Goal: Navigation & Orientation: Go to known website

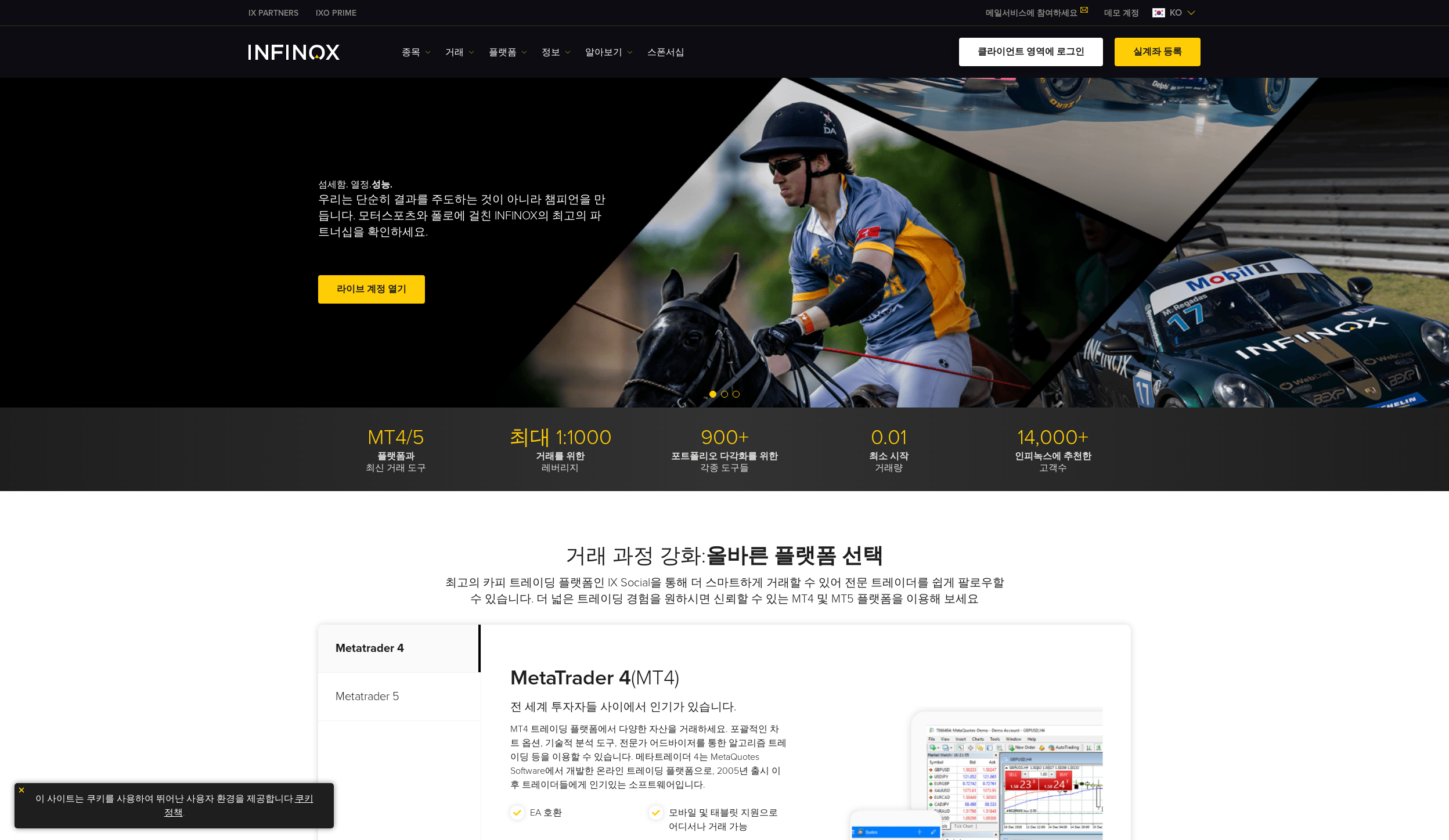
click at [1041, 47] on link "클라이언트 영역에 로그인" at bounding box center [1031, 52] width 144 height 28
click at [1014, 51] on link "클라이언트 영역에 로그인" at bounding box center [1031, 52] width 144 height 28
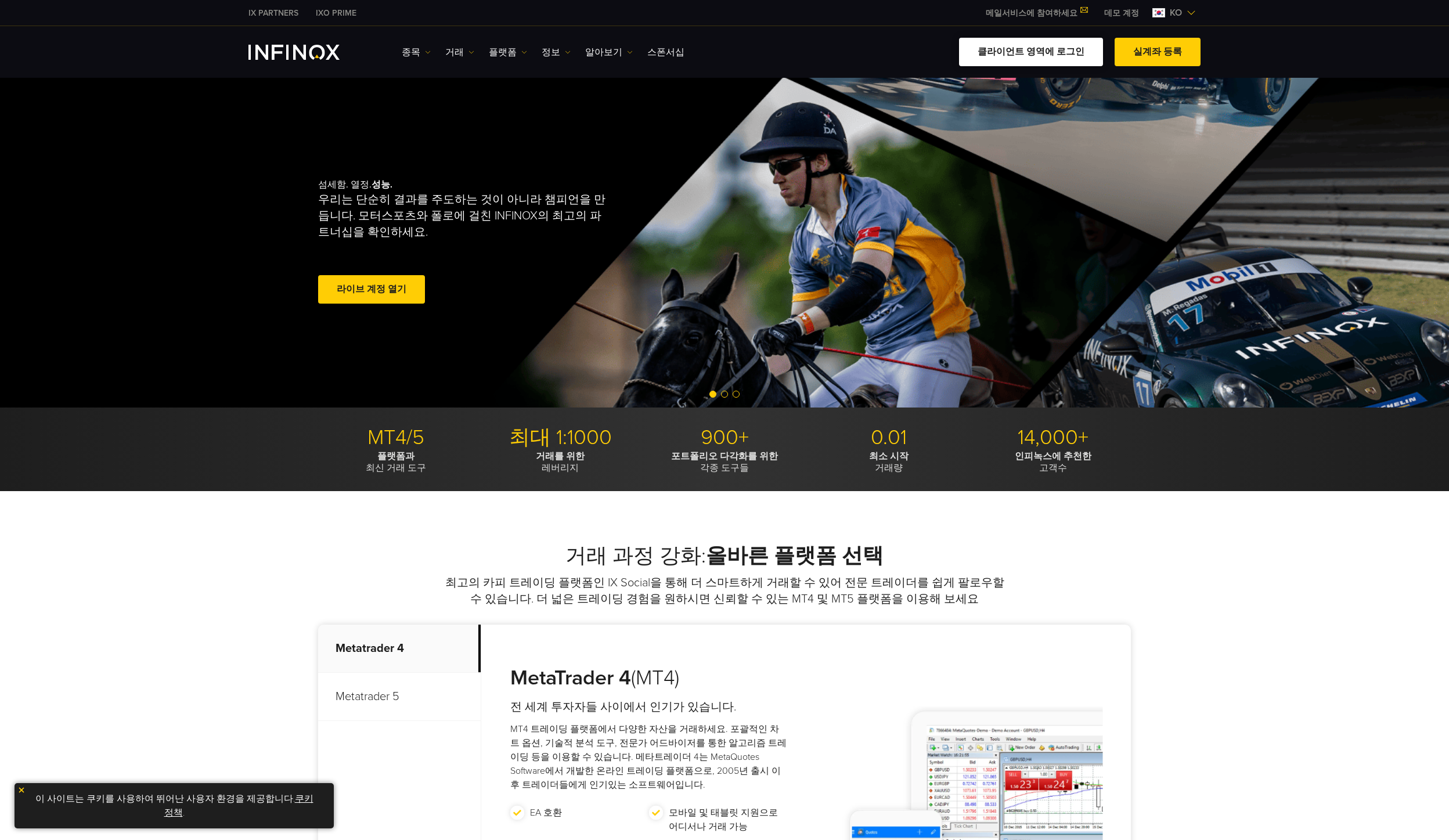
click at [1015, 49] on link "클라이언트 영역에 로그인" at bounding box center [1031, 52] width 144 height 28
